Goal: Check status: Check status

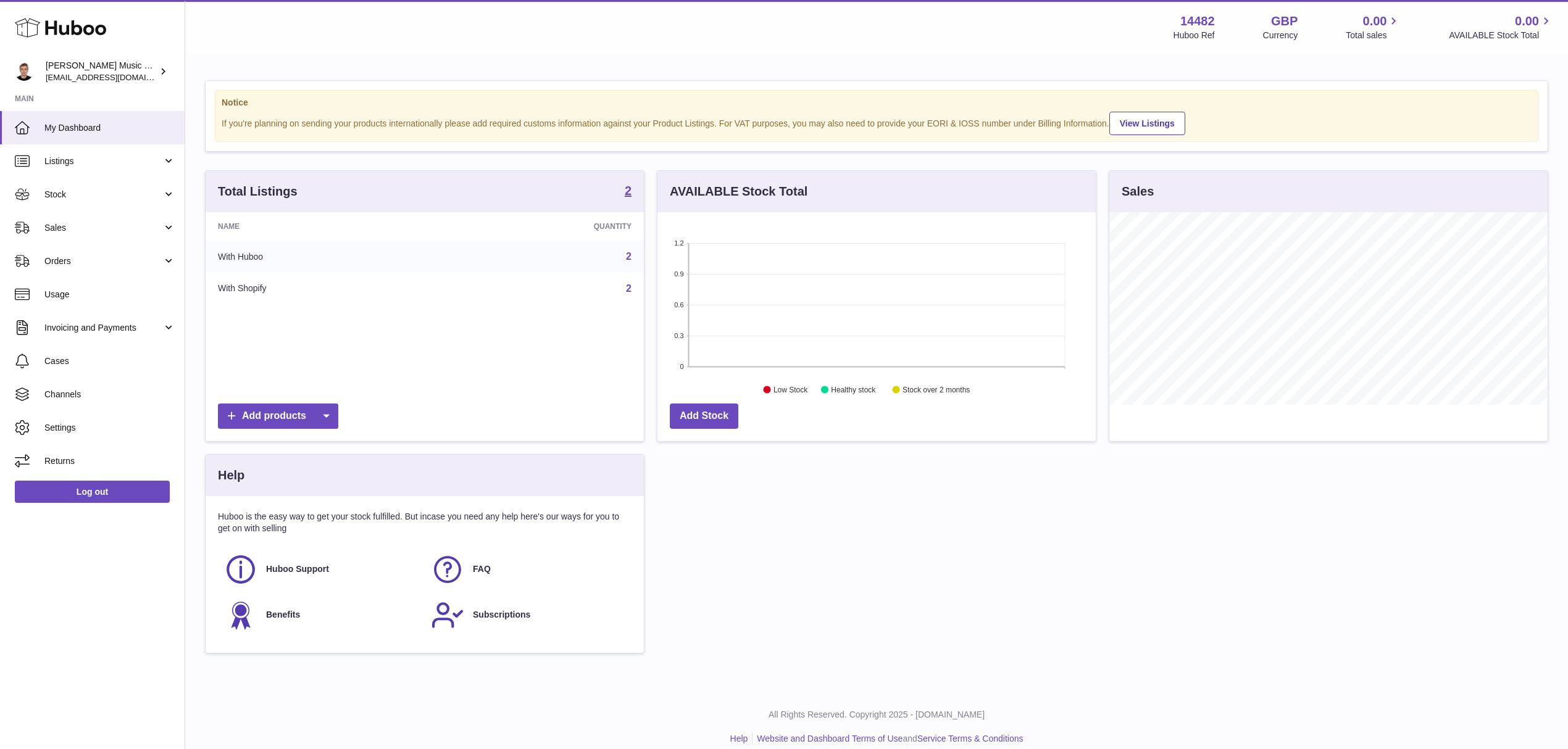
scroll to position [193, 438]
click at [116, 164] on span "Listings" at bounding box center [103, 162] width 118 height 12
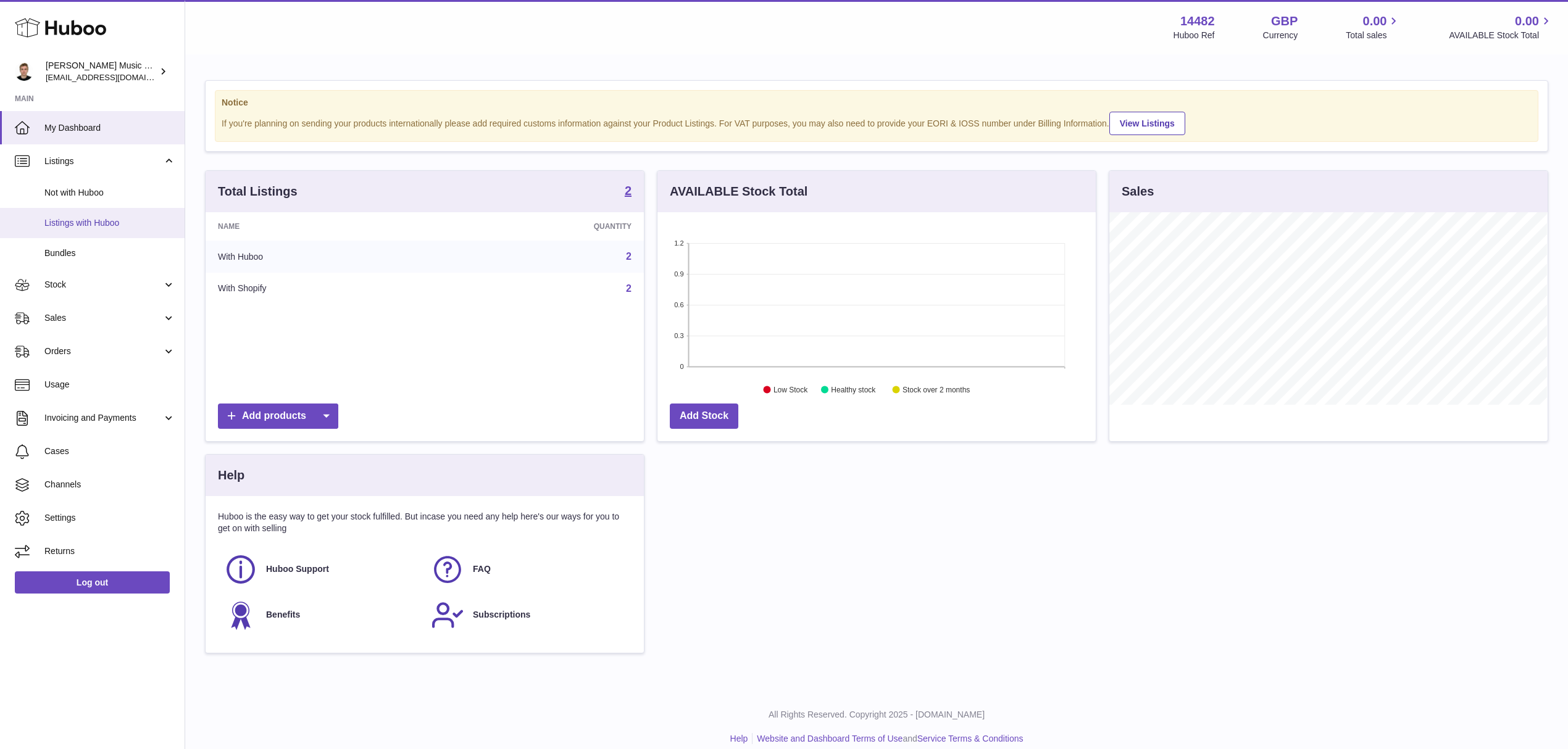
click at [112, 215] on link "Listings with Huboo" at bounding box center [92, 223] width 185 height 30
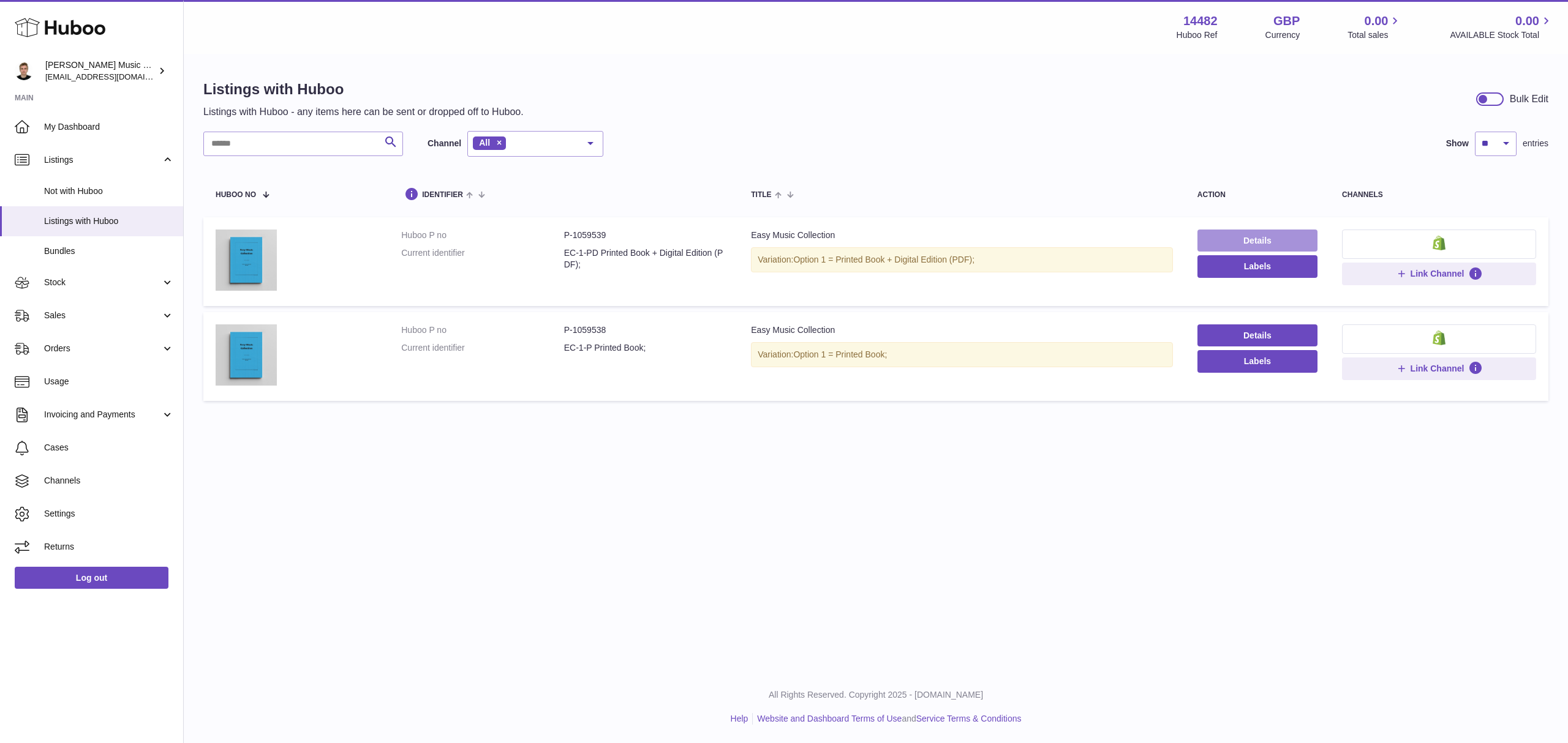
click at [1251, 242] on link "Details" at bounding box center [1257, 241] width 120 height 22
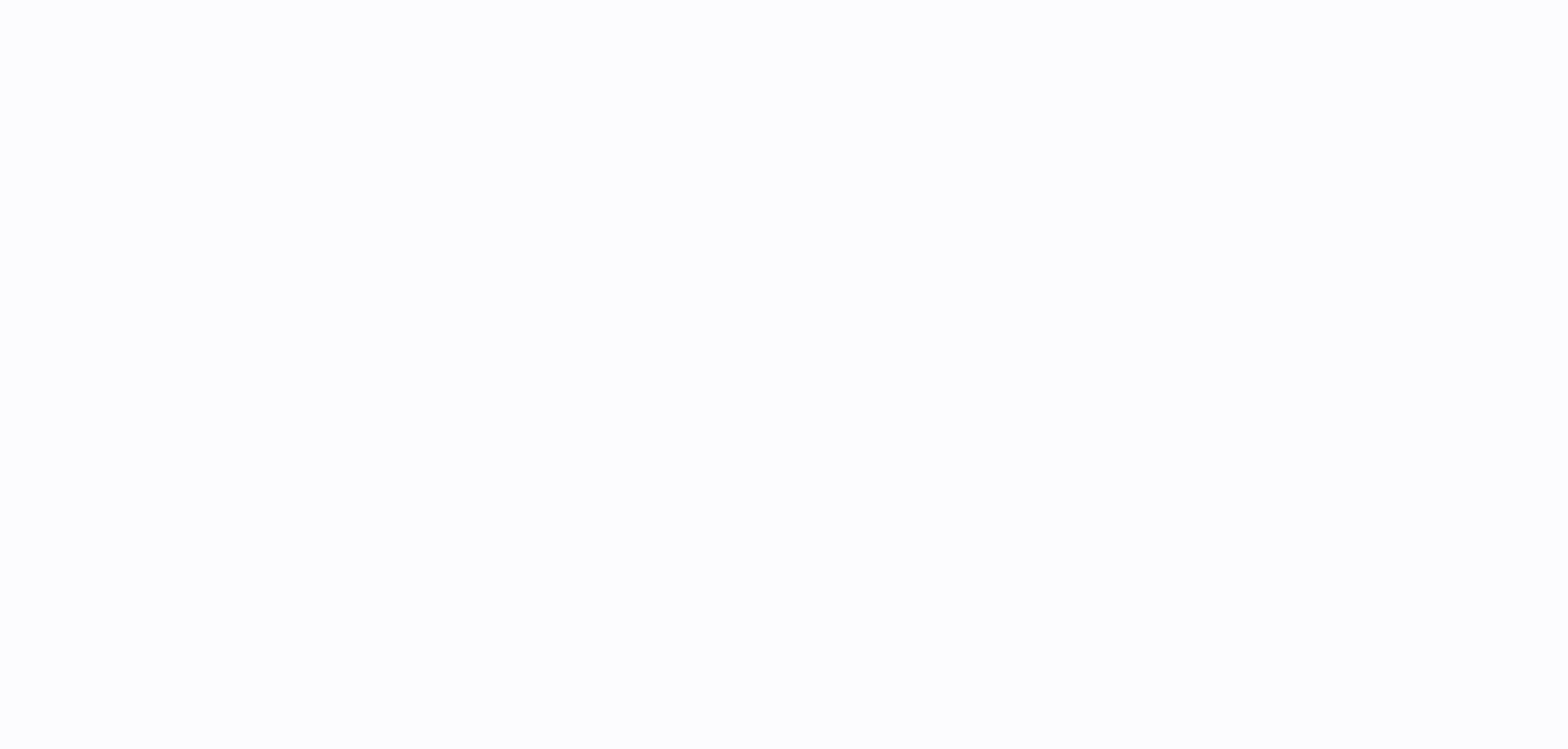
select select
select select "****"
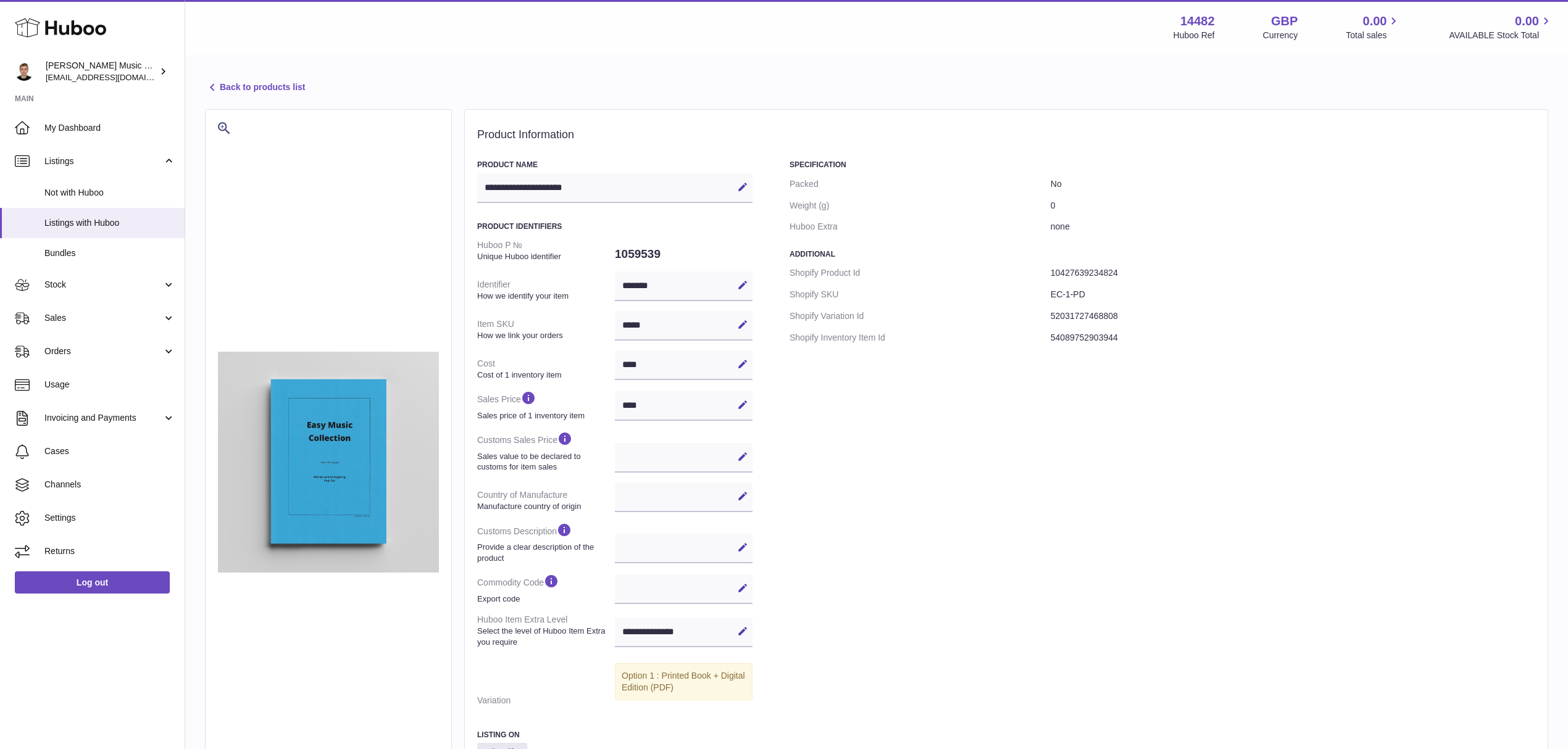
scroll to position [82, 0]
